Goal: Information Seeking & Learning: Learn about a topic

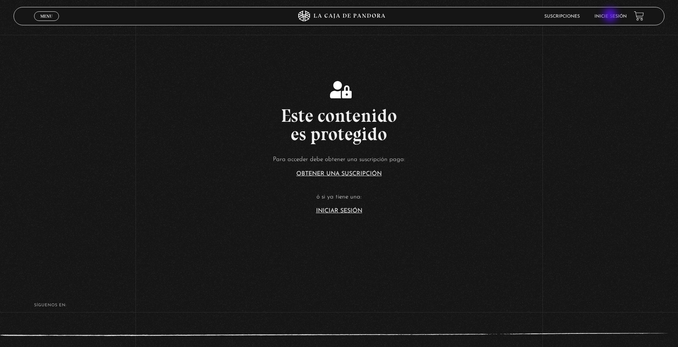
click at [611, 16] on link "Inicie sesión" at bounding box center [611, 16] width 32 height 4
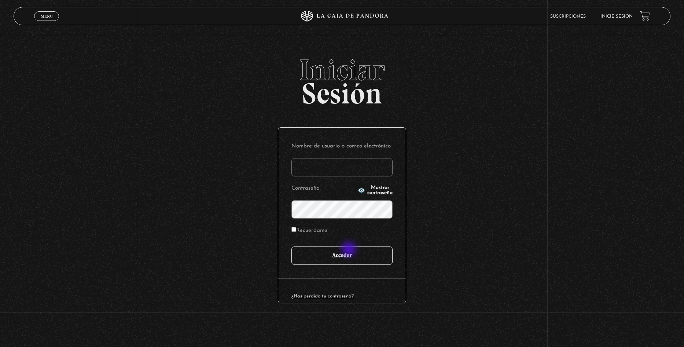
type input "ulatebolandivaleria@gmail.com"
drag, startPoint x: 348, startPoint y: 254, endPoint x: 291, endPoint y: 252, distance: 56.8
click at [348, 254] on input "Acceder" at bounding box center [341, 255] width 101 height 18
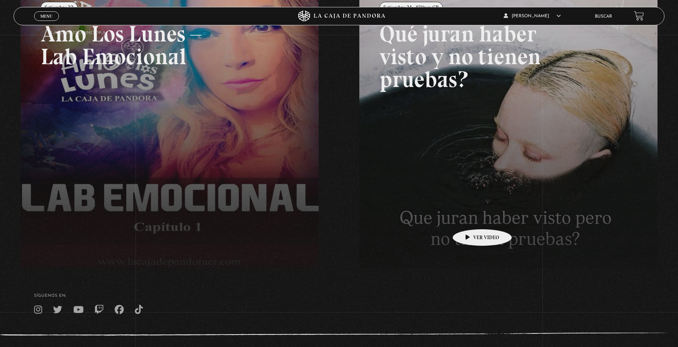
scroll to position [94, 0]
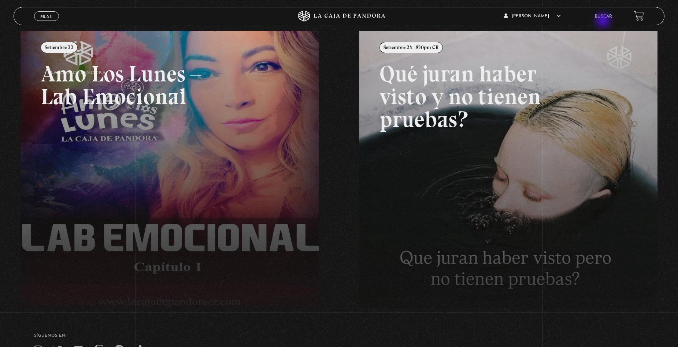
click at [607, 22] on li "Buscar" at bounding box center [603, 16] width 17 height 11
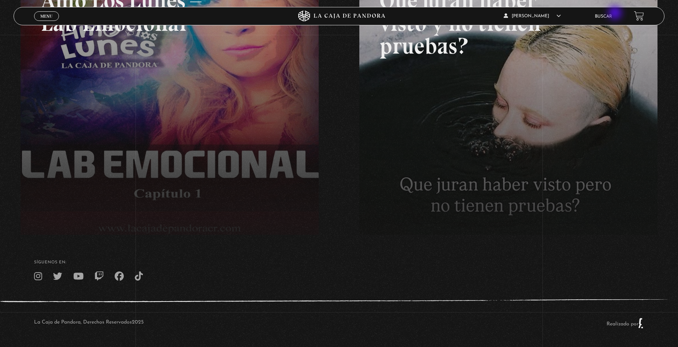
click at [612, 14] on li "Buscar" at bounding box center [603, 16] width 17 height 11
click at [611, 18] on link "Buscar" at bounding box center [603, 16] width 17 height 4
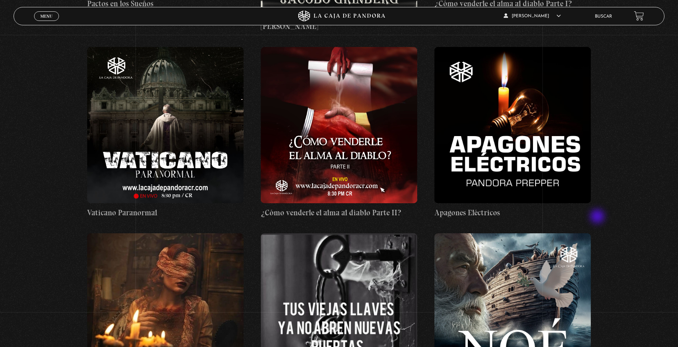
scroll to position [5901, 0]
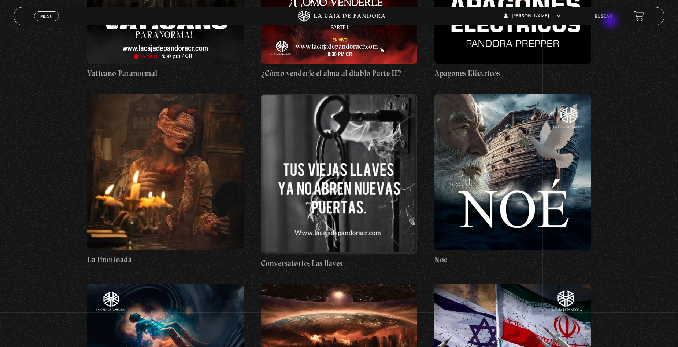
click at [612, 21] on li "Buscar" at bounding box center [603, 16] width 17 height 11
click at [608, 17] on link "Buscar" at bounding box center [603, 16] width 17 height 4
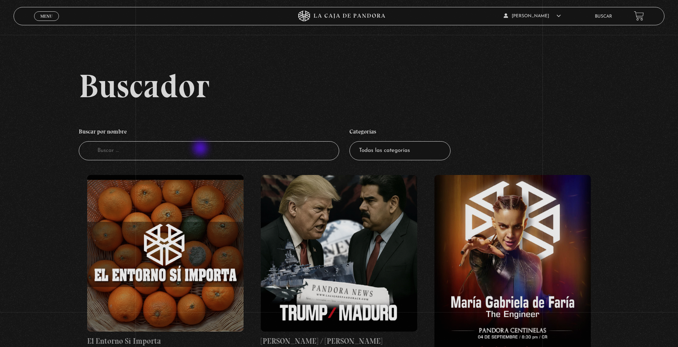
click at [201, 149] on input "Buscador" at bounding box center [209, 150] width 261 height 19
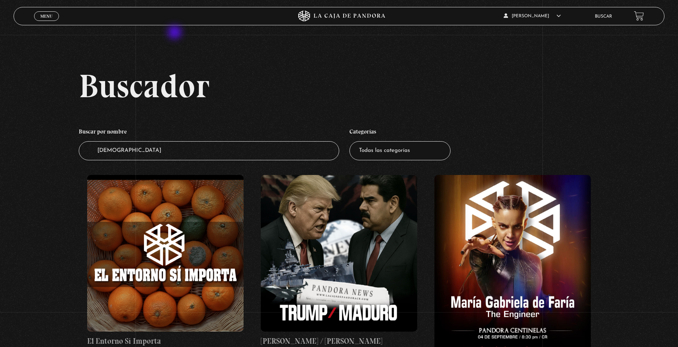
type input "mormones"
click at [229, 150] on input "Buscador" at bounding box center [209, 150] width 261 height 19
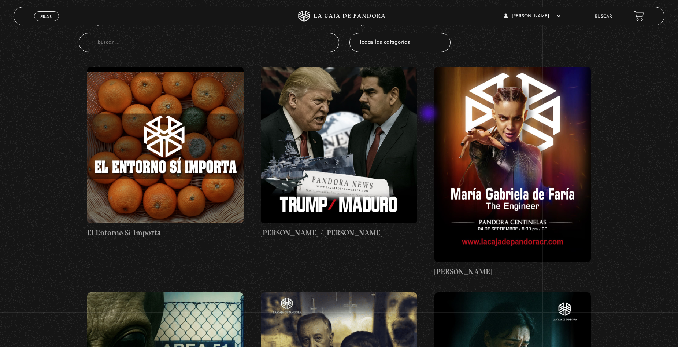
scroll to position [37, 0]
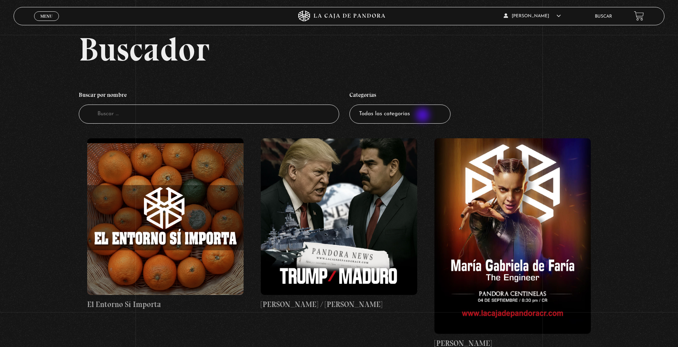
click at [424, 116] on select "Todas las categorías 11:11 Humanitario (1) Amo los Lunes (3) Análisis de series…" at bounding box center [400, 113] width 101 height 19
click at [402, 118] on select "Todas las categorías 11:11 Humanitario (1) Amo los Lunes (3) Análisis de series…" at bounding box center [400, 113] width 101 height 19
select select "teorias-de-conspiracion"
click at [352, 104] on select "Todas las categorías 11:11 Humanitario (1) Amo los Lunes (3) Análisis de series…" at bounding box center [400, 113] width 101 height 19
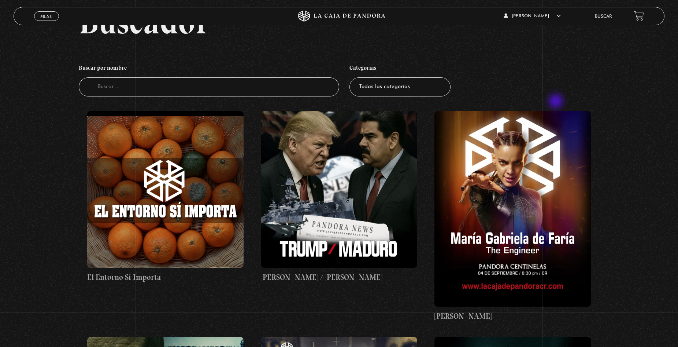
scroll to position [147, 0]
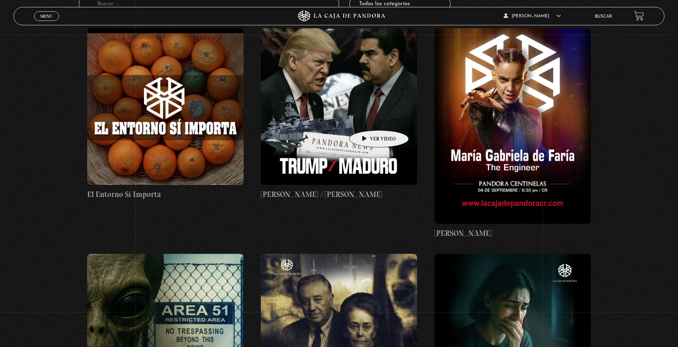
click at [368, 119] on figure at bounding box center [339, 106] width 156 height 156
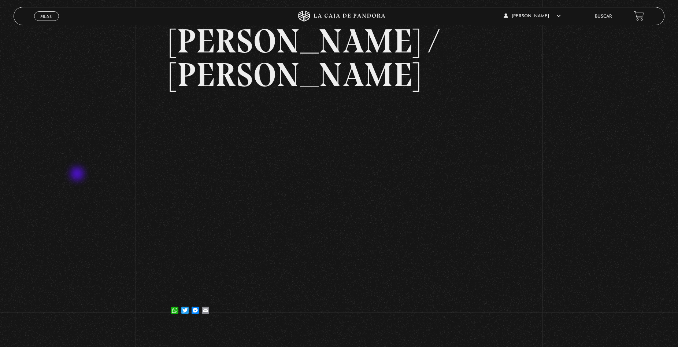
scroll to position [37, 0]
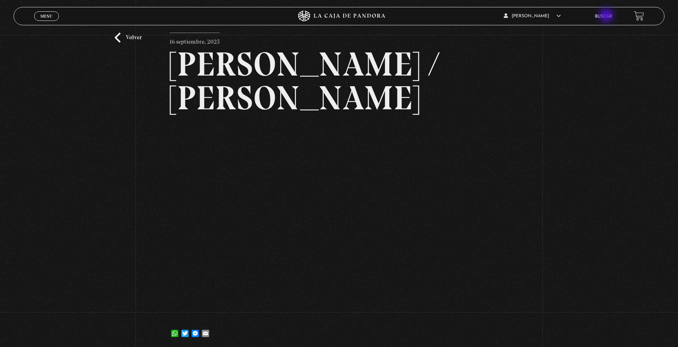
click at [608, 16] on link "Buscar" at bounding box center [603, 16] width 17 height 4
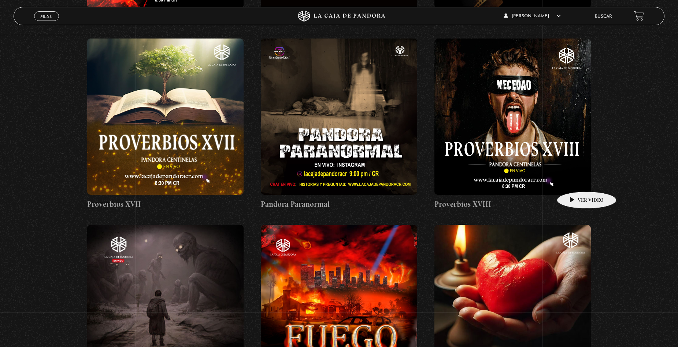
scroll to position [3079, 0]
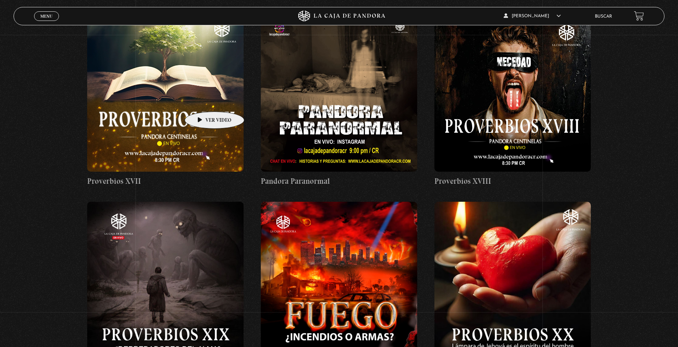
click at [203, 100] on figure at bounding box center [165, 93] width 156 height 156
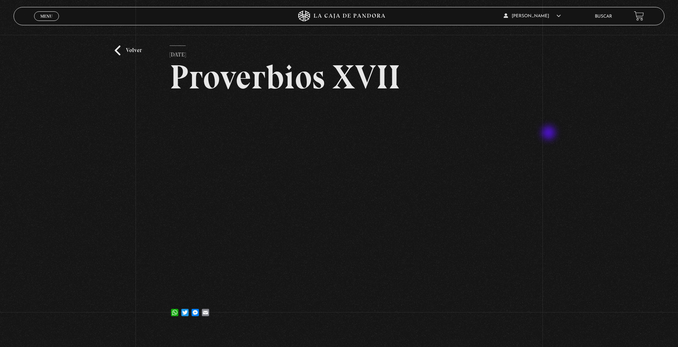
scroll to position [37, 0]
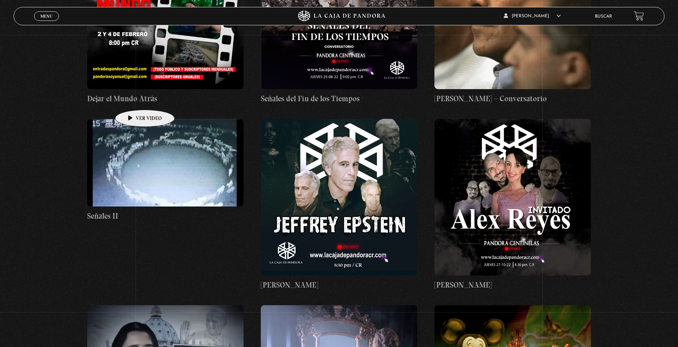
scroll to position [7110, 0]
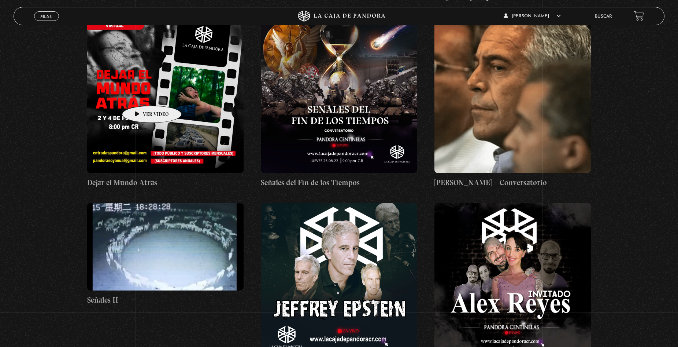
click at [140, 95] on figure at bounding box center [165, 94] width 156 height 156
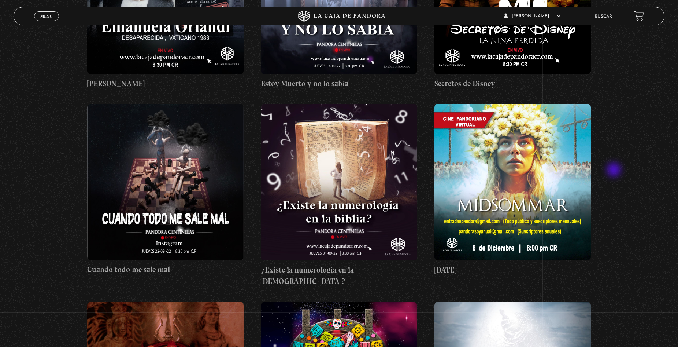
scroll to position [7585, 0]
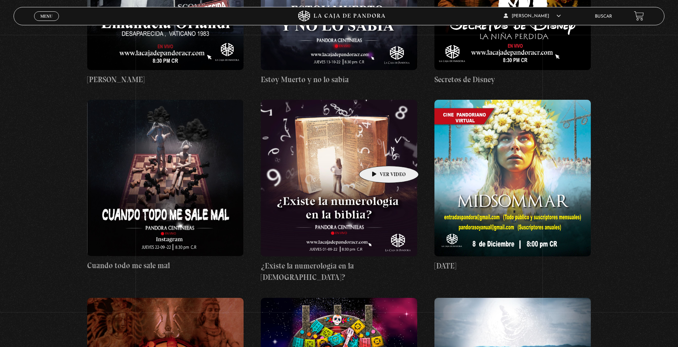
click at [377, 155] on figure at bounding box center [339, 178] width 156 height 156
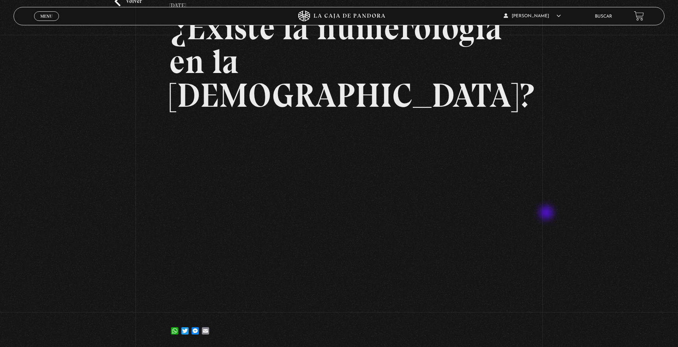
scroll to position [73, 0]
